Goal: Transaction & Acquisition: Purchase product/service

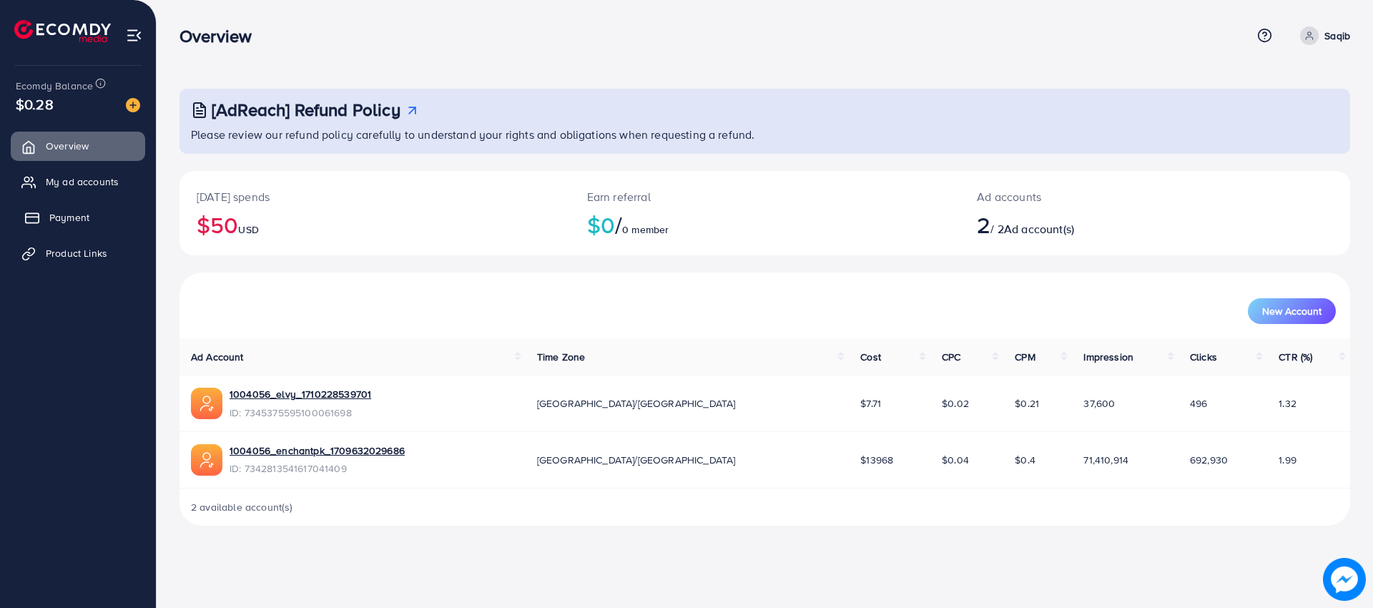
click at [77, 214] on span "Payment" at bounding box center [69, 217] width 40 height 14
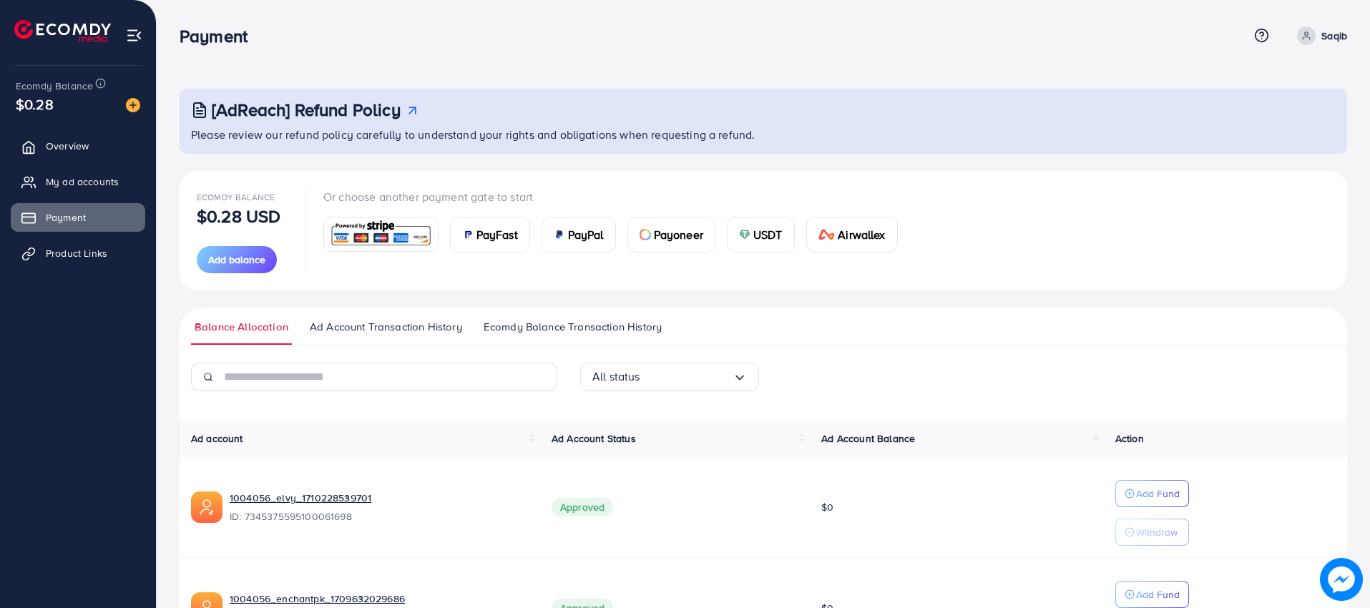
click at [490, 236] on span "PayFast" at bounding box center [496, 234] width 41 height 17
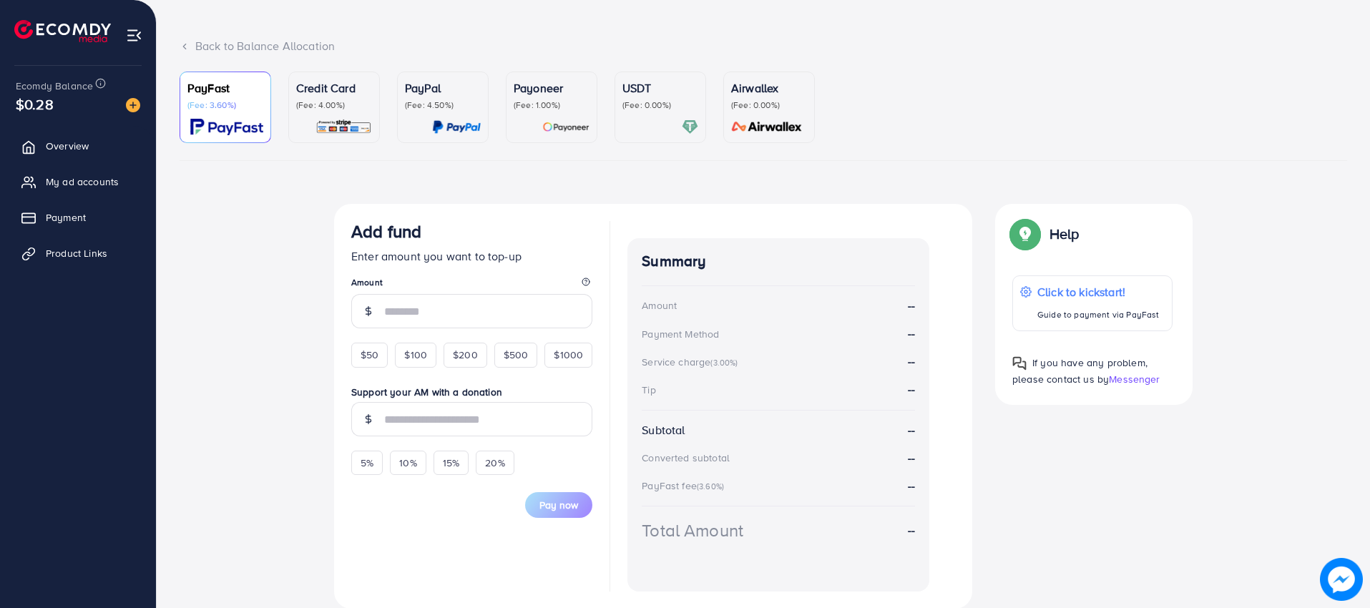
scroll to position [120, 0]
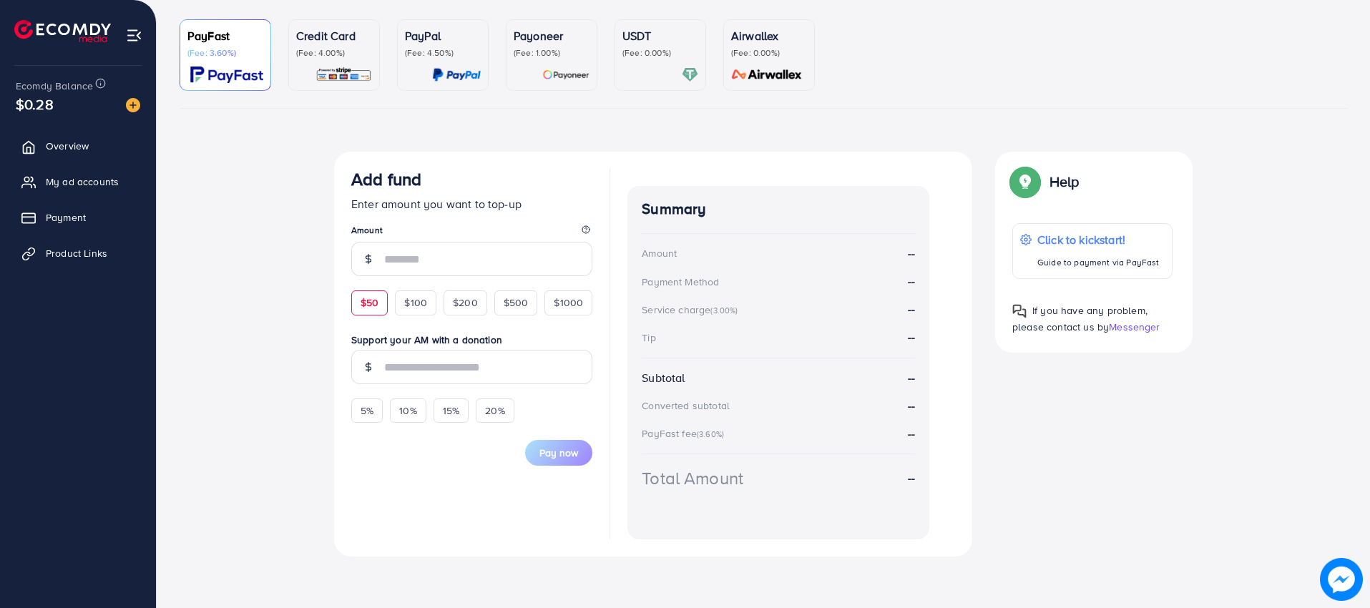
click at [371, 303] on span "$50" at bounding box center [370, 302] width 18 height 14
type input "**"
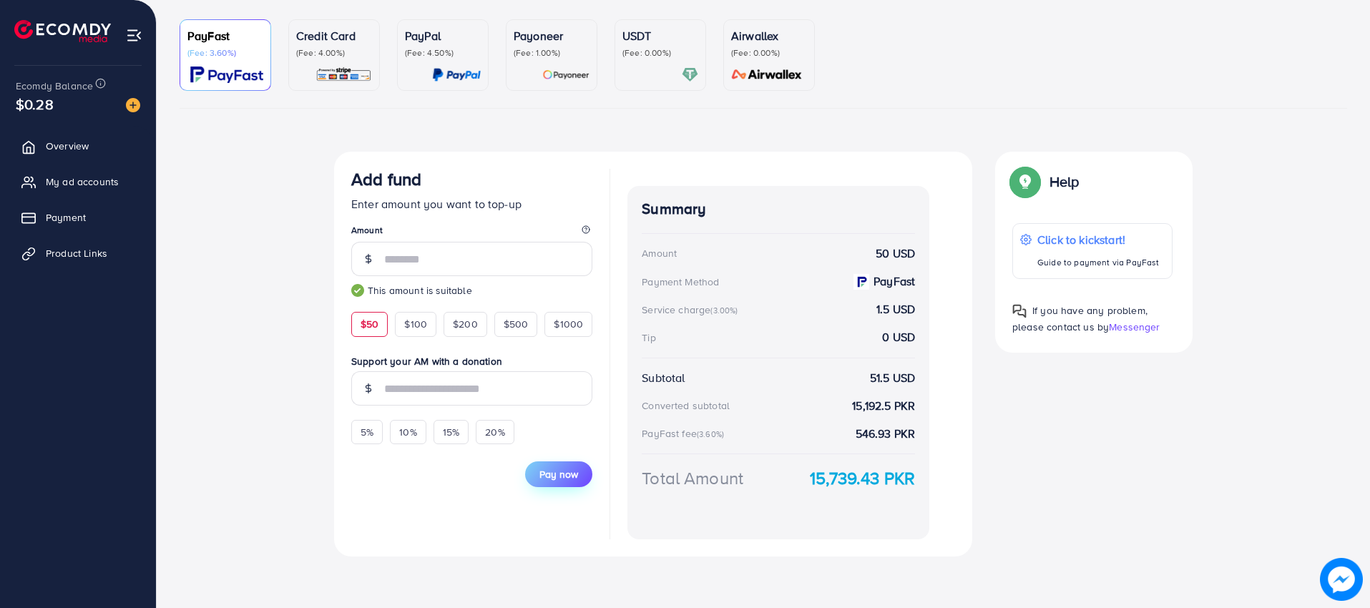
click at [558, 470] on span "Pay now" at bounding box center [558, 474] width 39 height 14
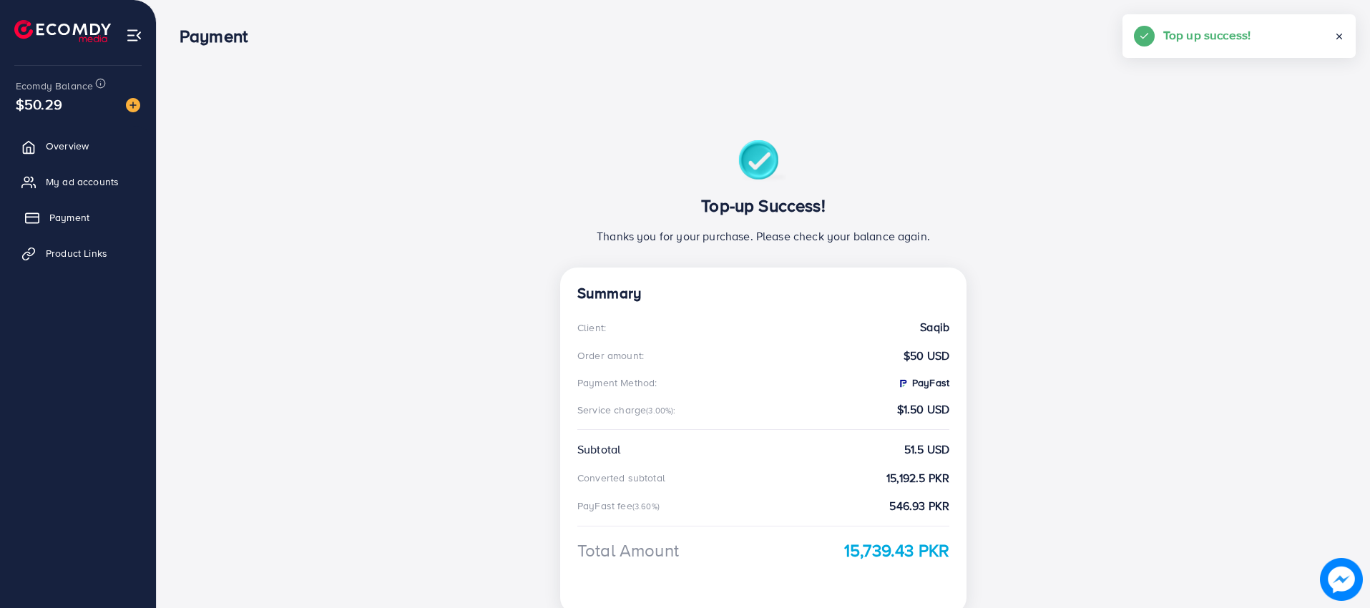
click at [53, 210] on span "Payment" at bounding box center [69, 217] width 40 height 14
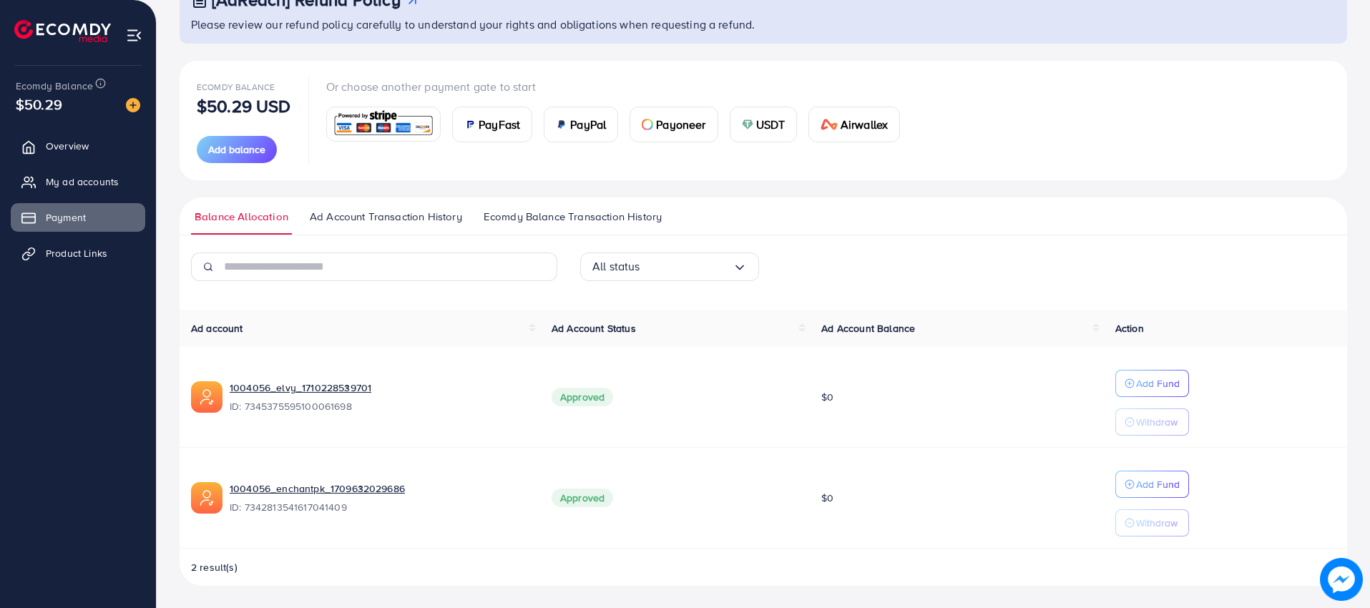
scroll to position [111, 0]
click at [1149, 487] on p "Add Fund" at bounding box center [1158, 483] width 44 height 17
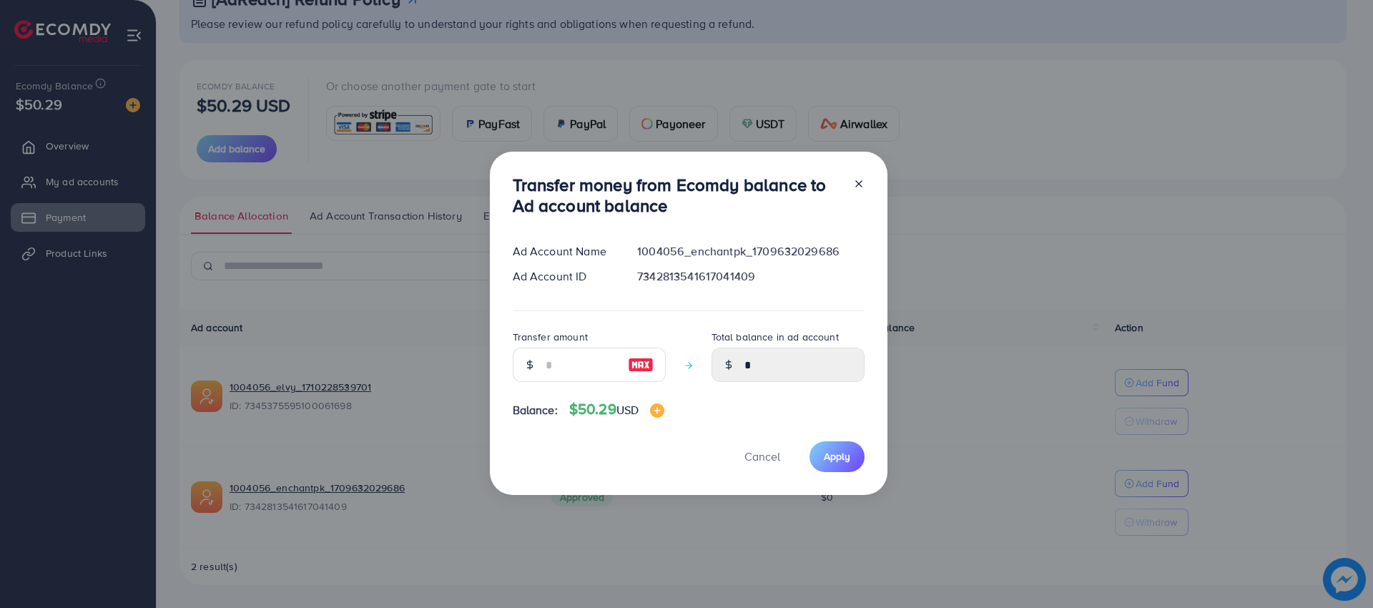
click at [652, 367] on div at bounding box center [641, 365] width 49 height 34
click at [639, 365] on img at bounding box center [641, 364] width 26 height 17
type input "**"
type input "*****"
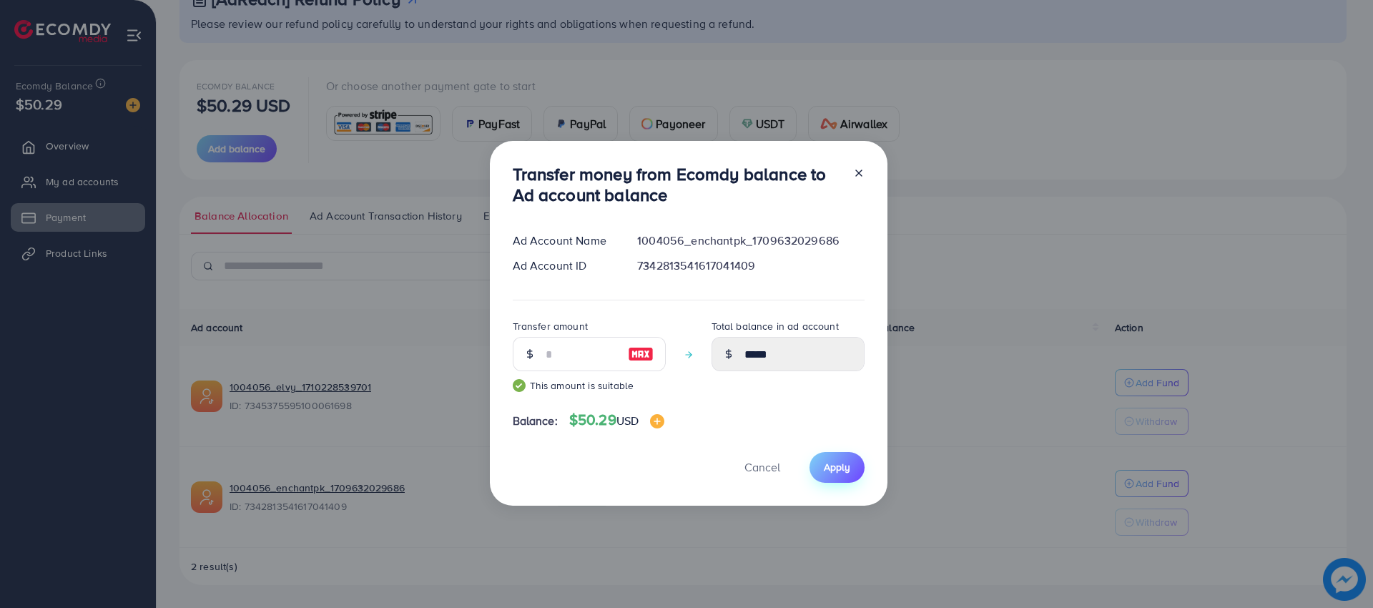
click at [831, 463] on span "Apply" at bounding box center [837, 467] width 26 height 14
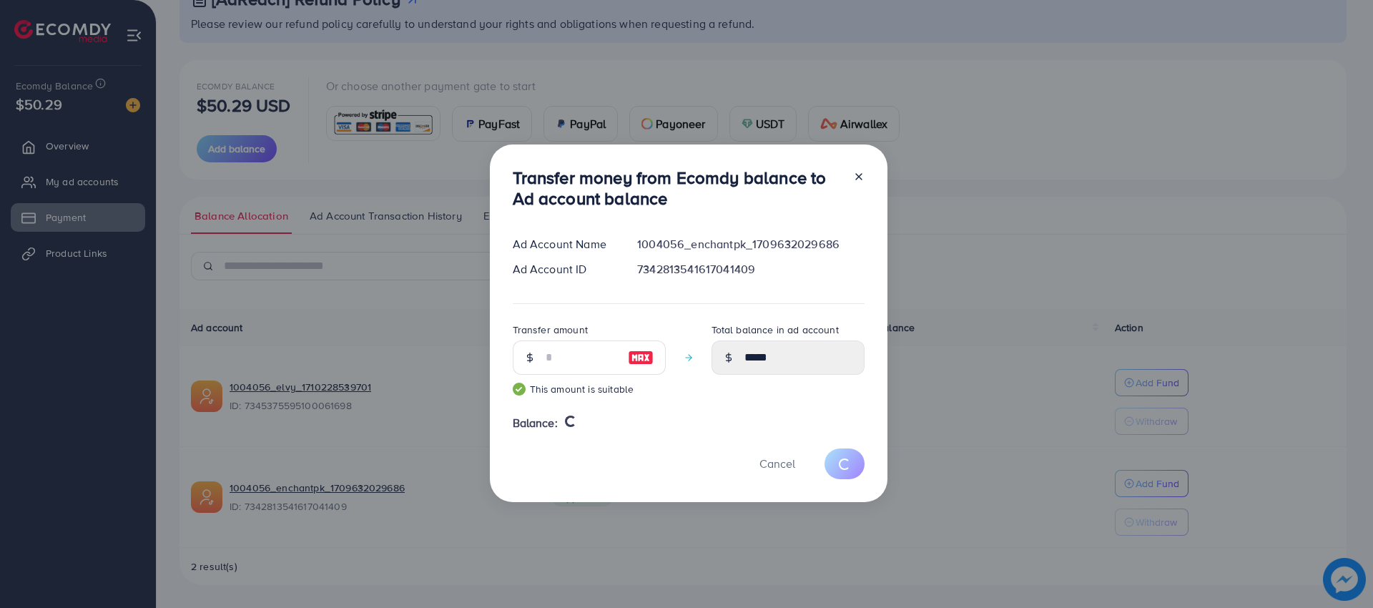
type input "*"
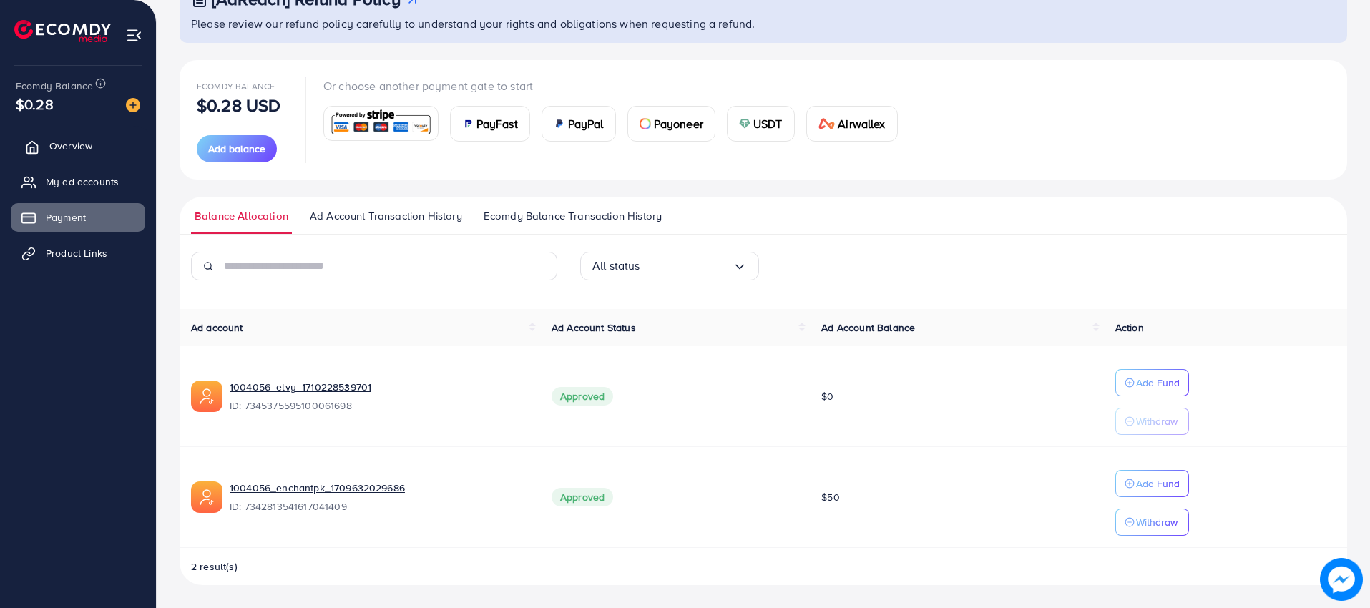
click at [83, 139] on span "Overview" at bounding box center [70, 146] width 43 height 14
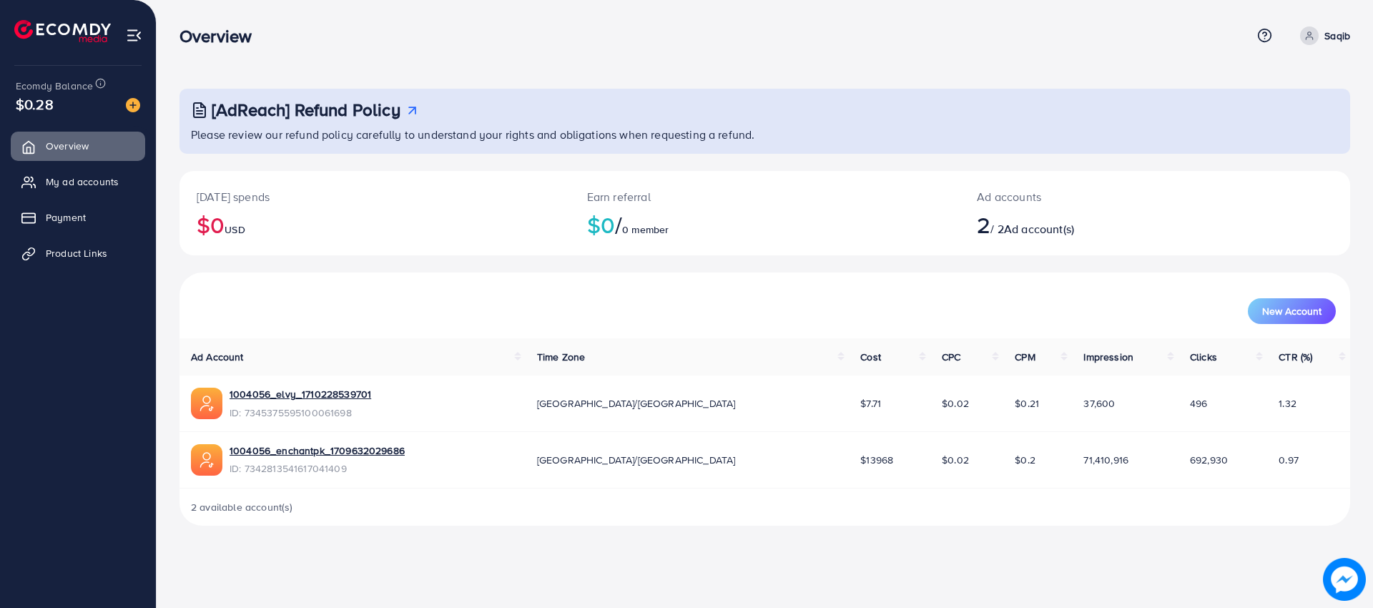
click at [212, 31] on h3 "Overview" at bounding box center [222, 36] width 84 height 21
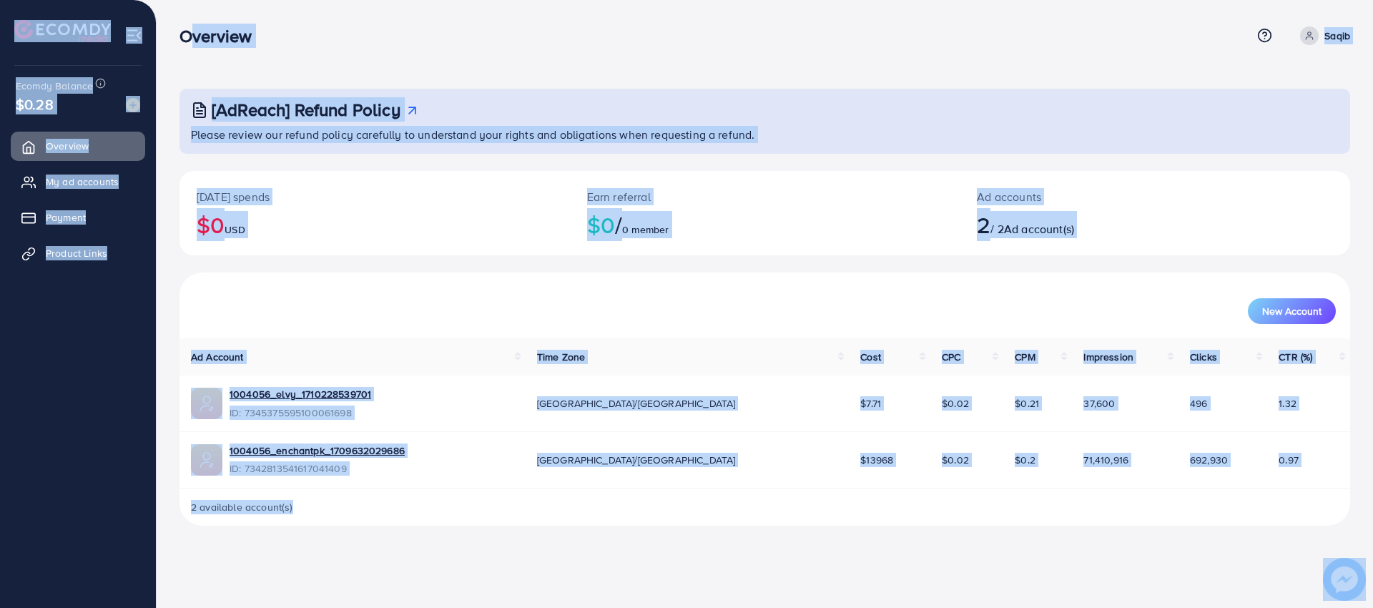
drag, startPoint x: 212, startPoint y: 31, endPoint x: 1361, endPoint y: 549, distance: 1260.5
click at [1361, 549] on div "Overview Help Center Contact Support Term and policy About Us Saqib Profile Log…" at bounding box center [686, 304] width 1373 height 608
click at [921, 50] on div "Overview Help Center Contact Support Term and policy About Us Saqib Profile Log…" at bounding box center [765, 35] width 1171 height 39
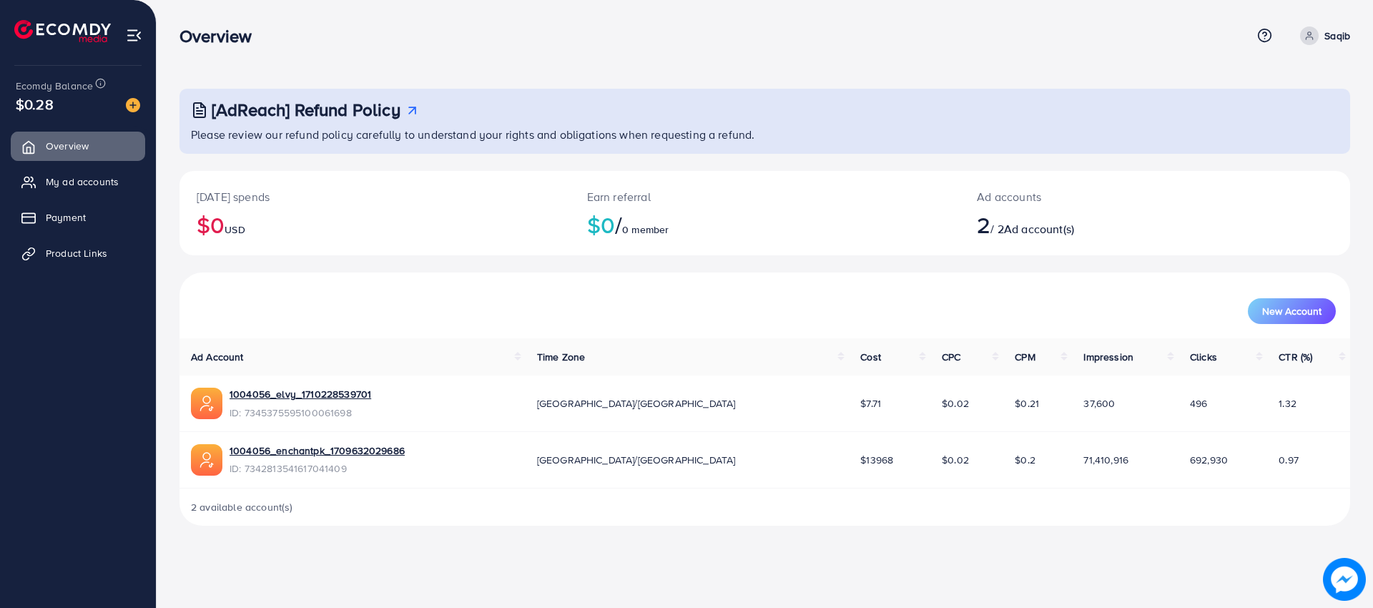
click at [801, 40] on div "Overview" at bounding box center [716, 36] width 1072 height 21
click at [691, 47] on div "Overview Help Center Contact Support Term and policy About Us Saqib Profile Log…" at bounding box center [765, 35] width 1171 height 39
click at [623, 54] on div "Overview Help Center Contact Support Term and policy About Us Saqib Profile Log…" at bounding box center [765, 35] width 1171 height 39
click at [734, 92] on div "[AdReach] Refund Policy Please review our refund policy carefully to understand…" at bounding box center [765, 274] width 1217 height 549
click at [760, 90] on div "[AdReach] Refund Policy Please review our refund policy carefully to understand…" at bounding box center [765, 121] width 1171 height 65
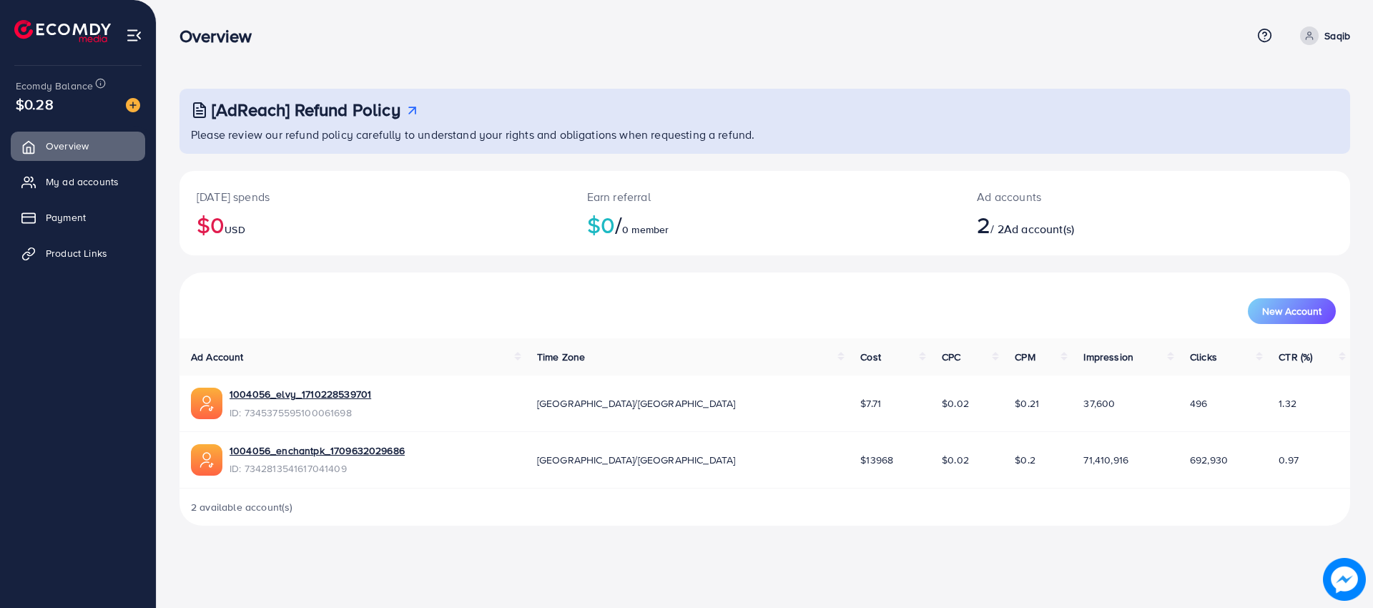
click at [208, 34] on h3 "Overview" at bounding box center [222, 36] width 84 height 21
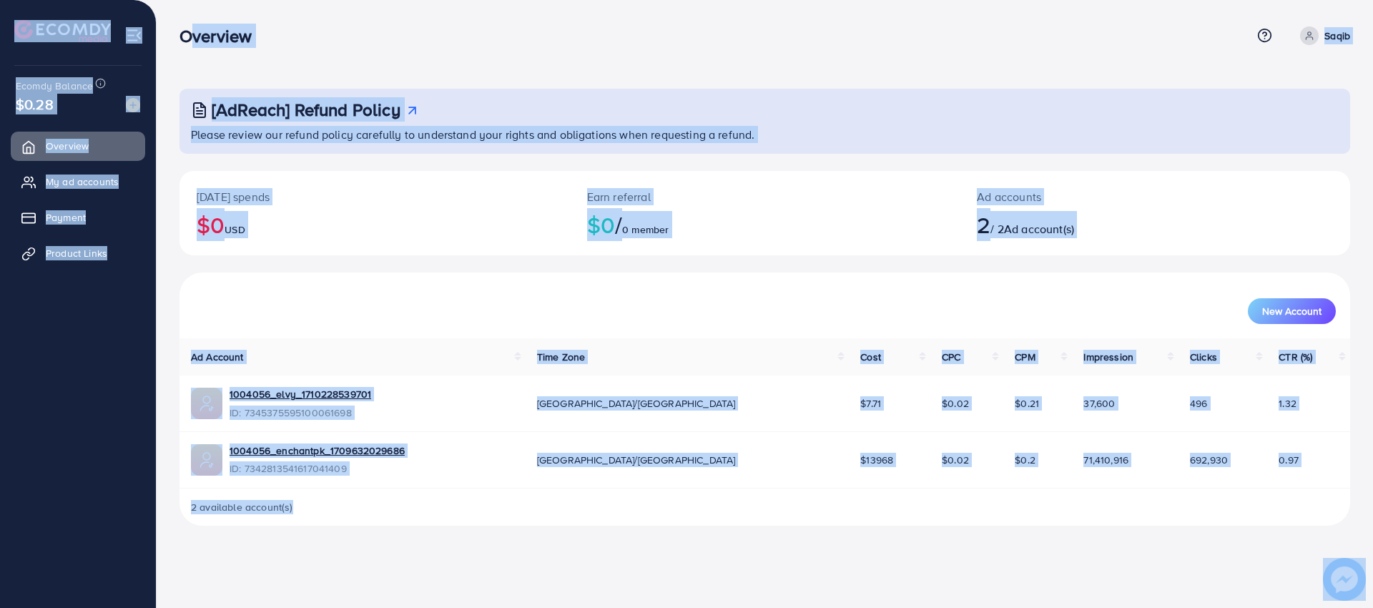
drag, startPoint x: 208, startPoint y: 34, endPoint x: 1275, endPoint y: 585, distance: 1200.4
click at [1275, 585] on div "Overview Help Center Contact Support Term and policy About Us Saqib Profile Log…" at bounding box center [686, 304] width 1373 height 608
click at [891, 43] on div "Overview" at bounding box center [716, 36] width 1072 height 21
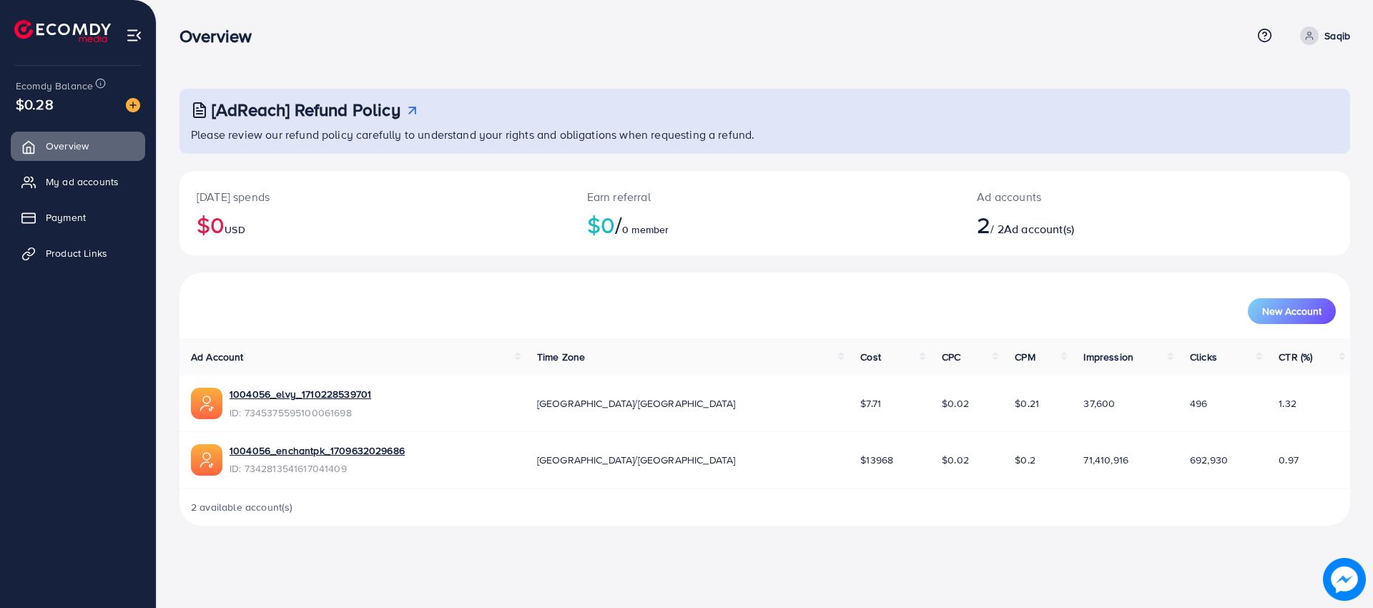
click at [748, 49] on div "Overview Help Center Contact Support Term and policy About Us Saqib Profile Log…" at bounding box center [765, 35] width 1171 height 39
click at [687, 45] on div "Overview" at bounding box center [716, 36] width 1072 height 21
click at [744, 225] on h2 "$0 / 0 member" at bounding box center [765, 224] width 356 height 27
click at [773, 221] on h2 "$0 / 0 member" at bounding box center [765, 224] width 356 height 27
click at [816, 207] on div "Earn referral $0 / 0 member" at bounding box center [765, 213] width 391 height 84
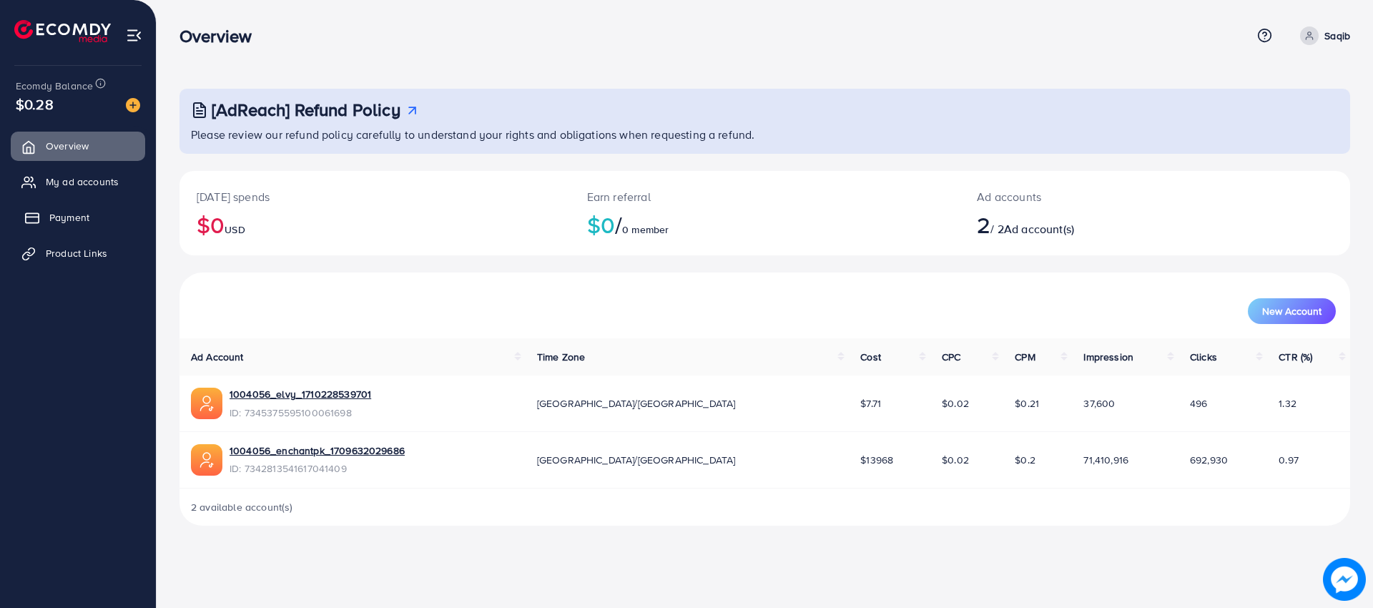
click at [95, 223] on link "Payment" at bounding box center [78, 217] width 134 height 29
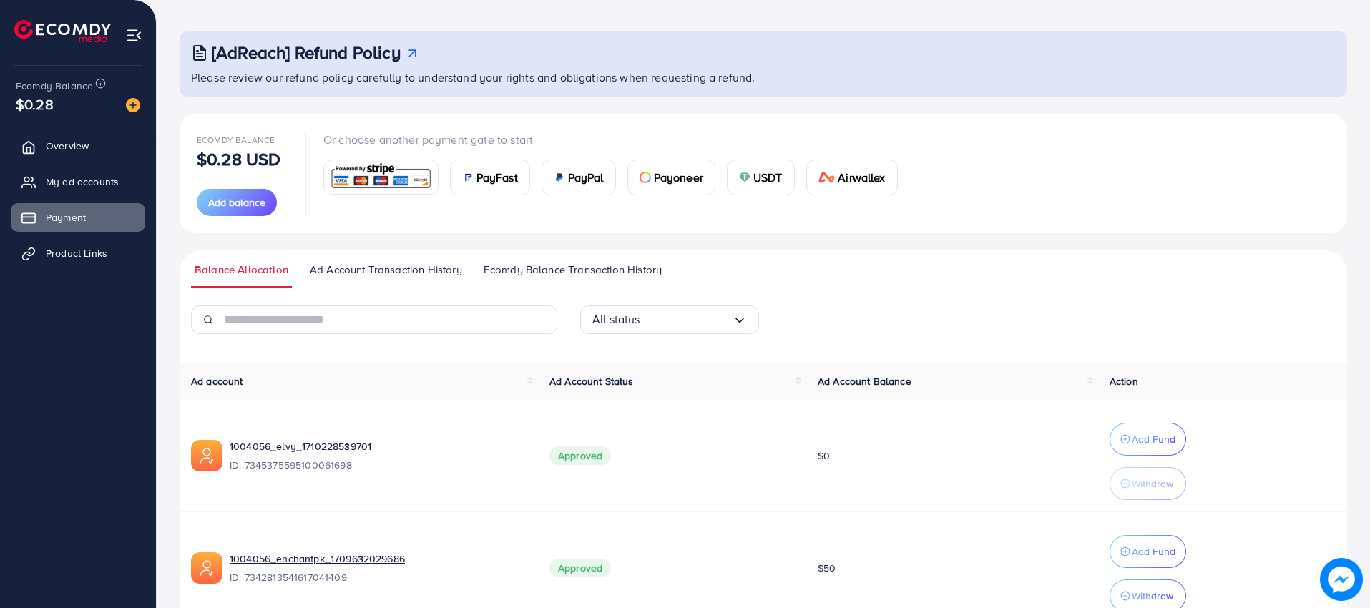
scroll to position [134, 0]
